Goal: Task Accomplishment & Management: Manage account settings

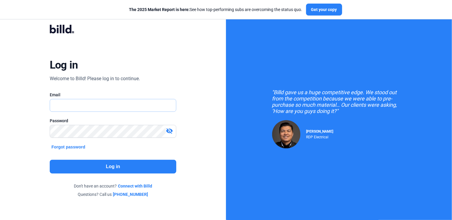
type input "[PERSON_NAME][EMAIL_ADDRESS][DOMAIN_NAME]"
click at [136, 173] on div "Log in Welcome to Billd! Please log in to continue. Email [PERSON_NAME][EMAIL_A…" at bounding box center [113, 111] width 163 height 191
click at [136, 167] on button "Log in" at bounding box center [113, 167] width 127 height 14
